Goal: Find specific page/section: Find specific page/section

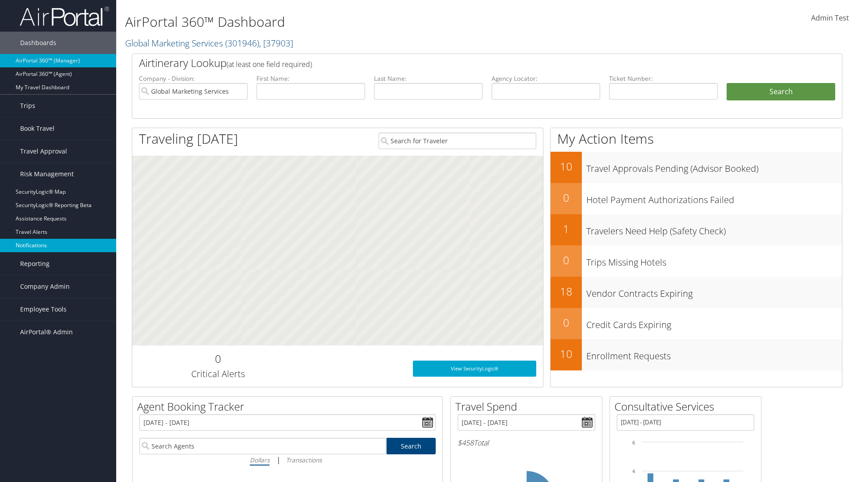
click at [58, 246] on link "Notifications" at bounding box center [58, 245] width 116 height 13
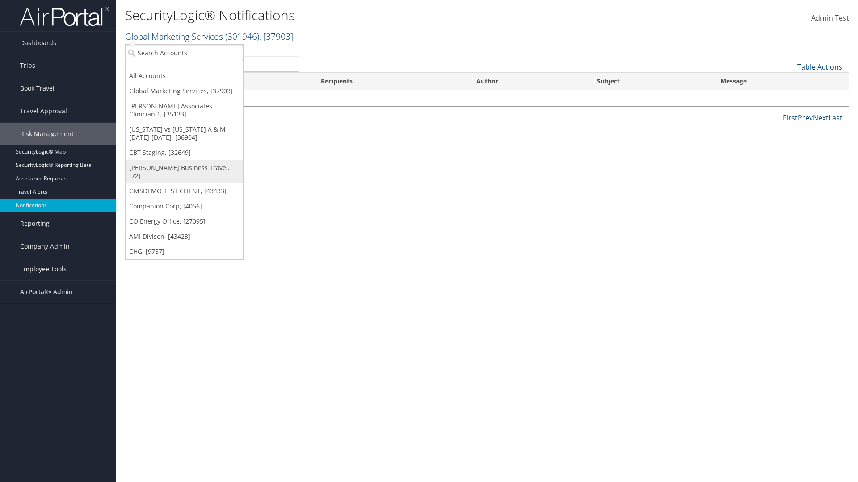
click at [184, 168] on link "[PERSON_NAME] Business Travel, [72]" at bounding box center [184, 171] width 117 height 23
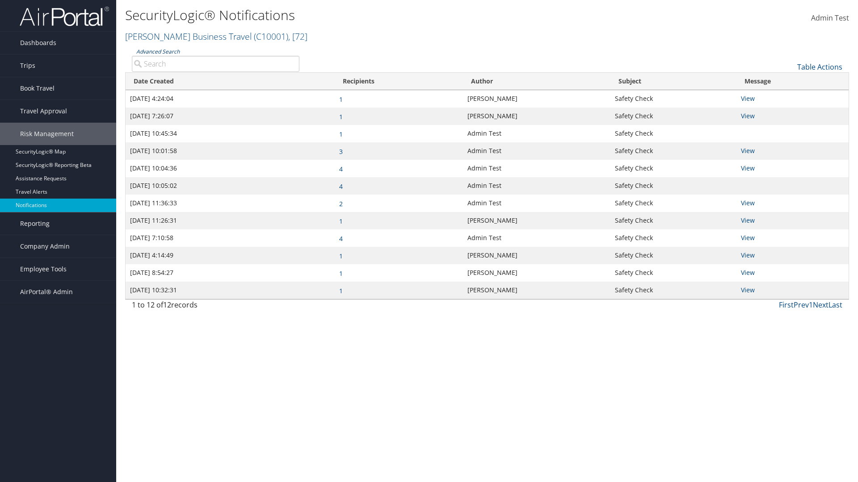
click at [158, 51] on link "Advanced Search" at bounding box center [157, 52] width 43 height 8
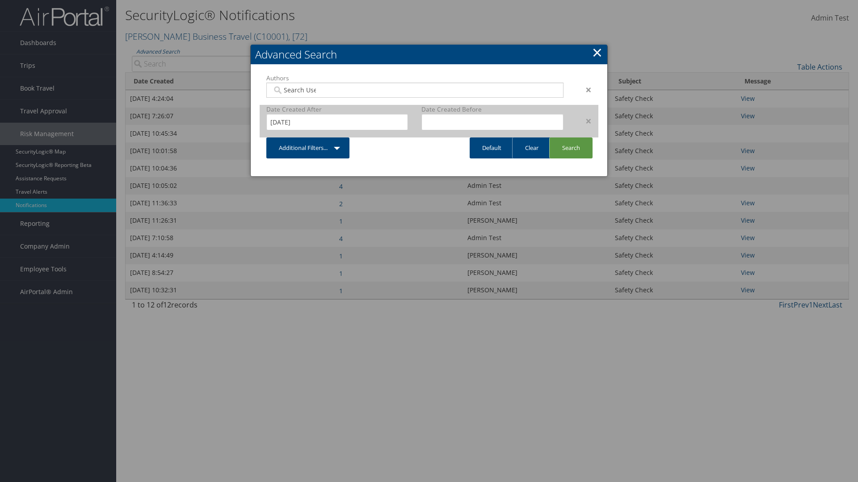
click at [584, 121] on div "×" at bounding box center [584, 121] width 28 height 11
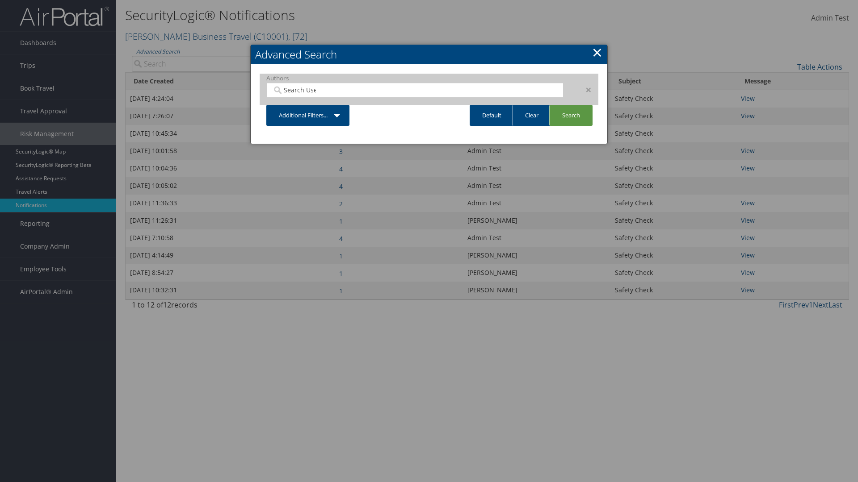
click at [584, 89] on div "×" at bounding box center [584, 89] width 28 height 11
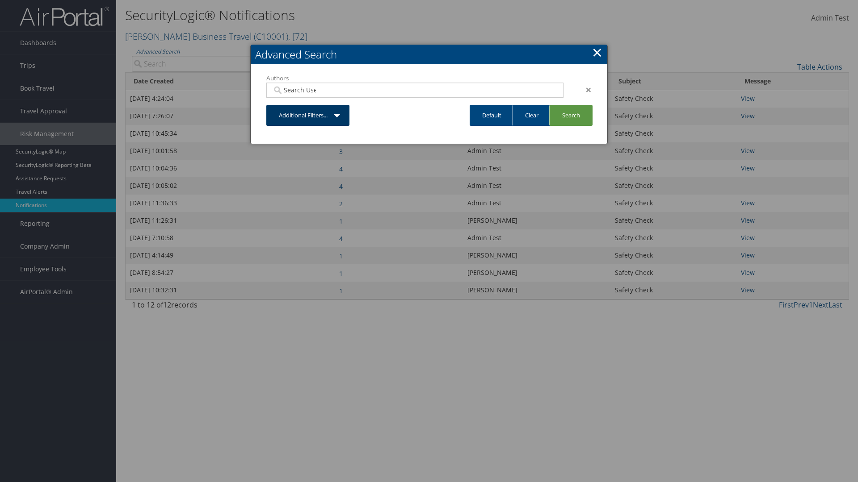
click at [308, 105] on link "Additional Filters..." at bounding box center [307, 115] width 83 height 21
